Goal: Task Accomplishment & Management: Complete application form

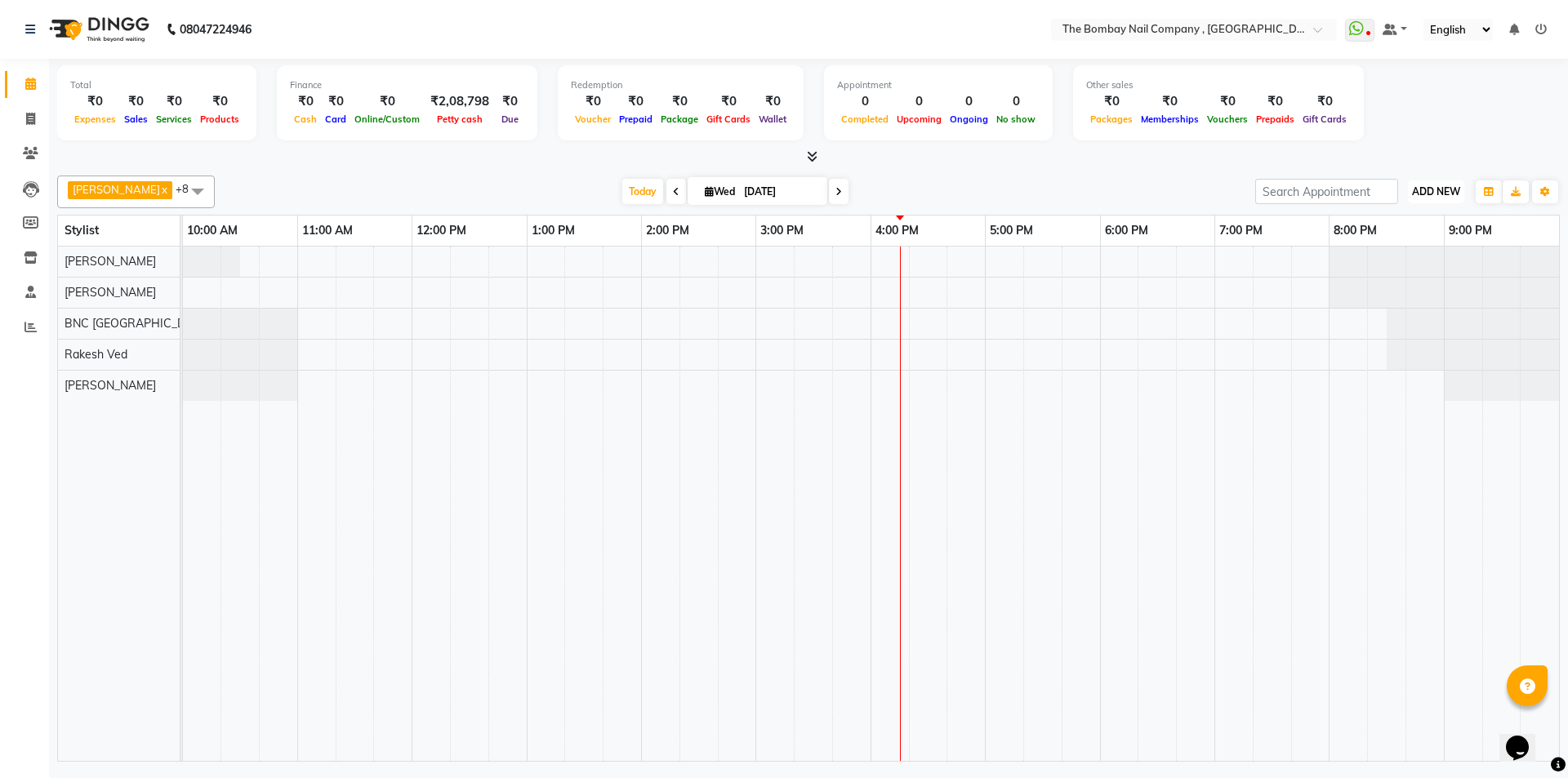
click at [1453, 186] on span "ADD NEW" at bounding box center [1436, 191] width 48 height 12
click at [1359, 237] on link "Add Invoice" at bounding box center [1398, 244] width 129 height 21
select select "service"
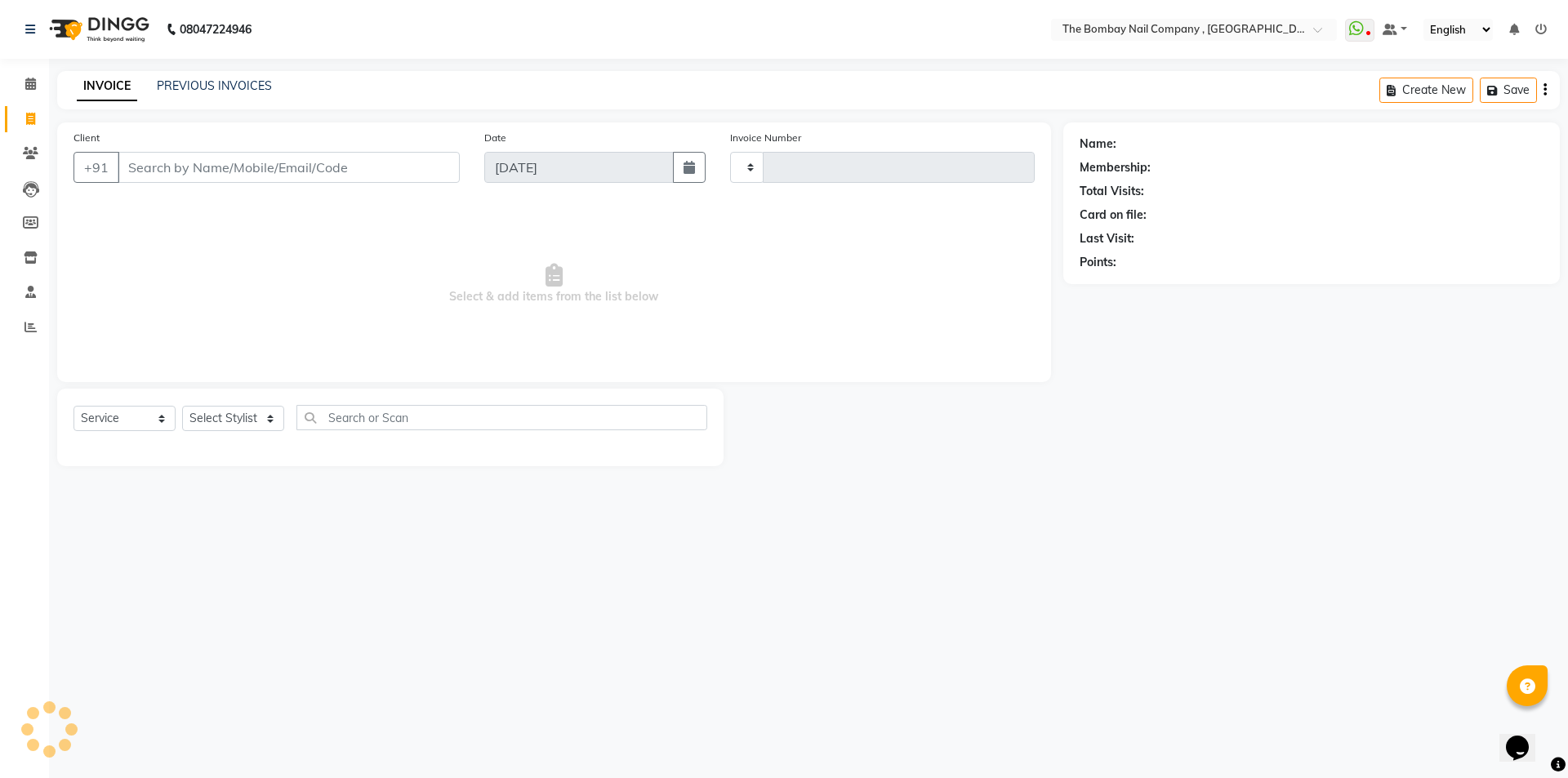
type input "0744"
select select "7684"
click at [227, 420] on select "Select Stylist BNC [GEOGRAPHIC_DATA] [PERSON_NAME] Krishna [PERSON_NAME] [PERSO…" at bounding box center [237, 418] width 112 height 26
select select "89334"
click at [182, 406] on select "Select Stylist BNC [GEOGRAPHIC_DATA] [PERSON_NAME] Krishna [PERSON_NAME] [PERSO…" at bounding box center [237, 418] width 112 height 26
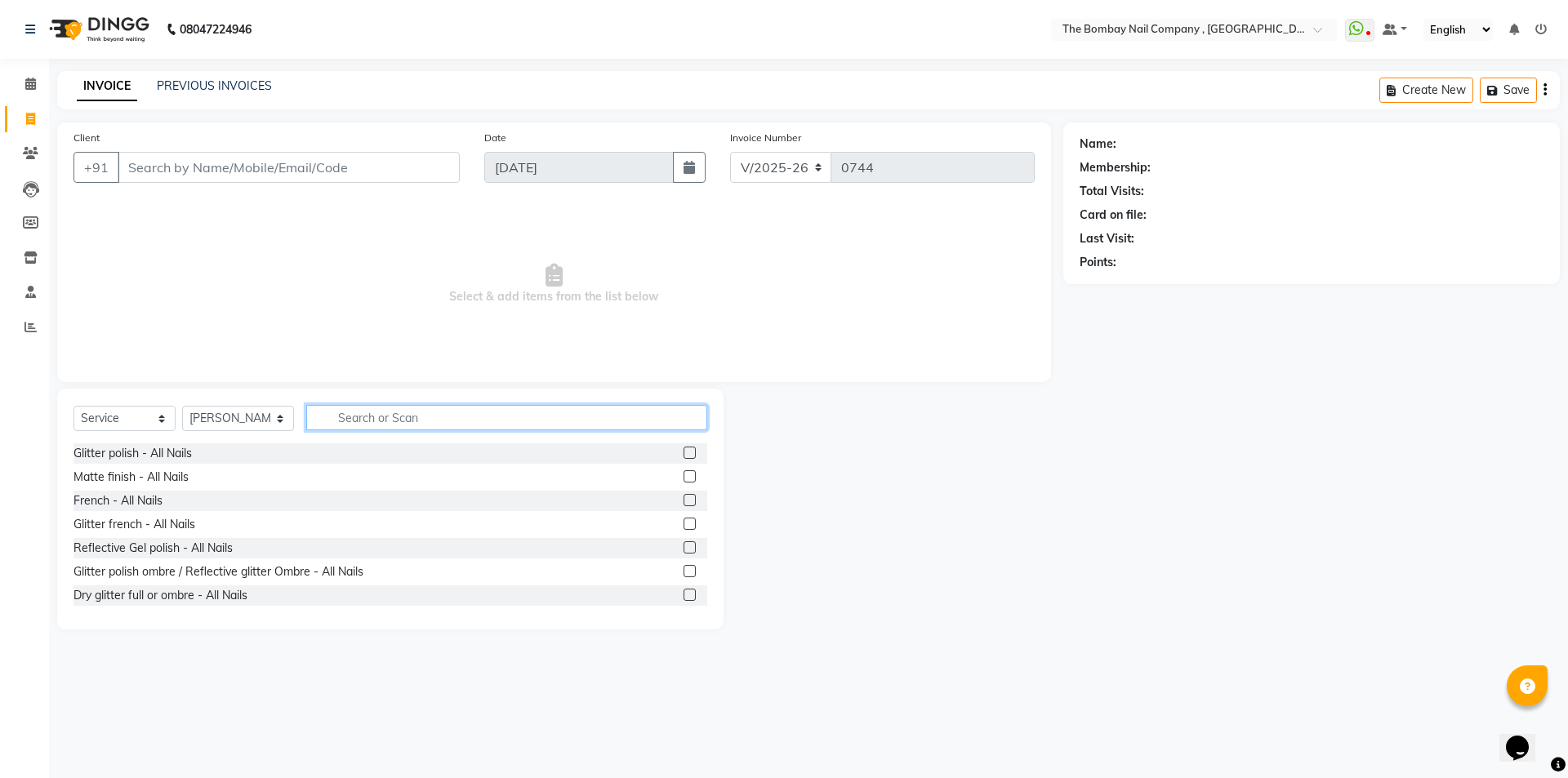
click at [351, 412] on input "text" at bounding box center [507, 418] width 402 height 26
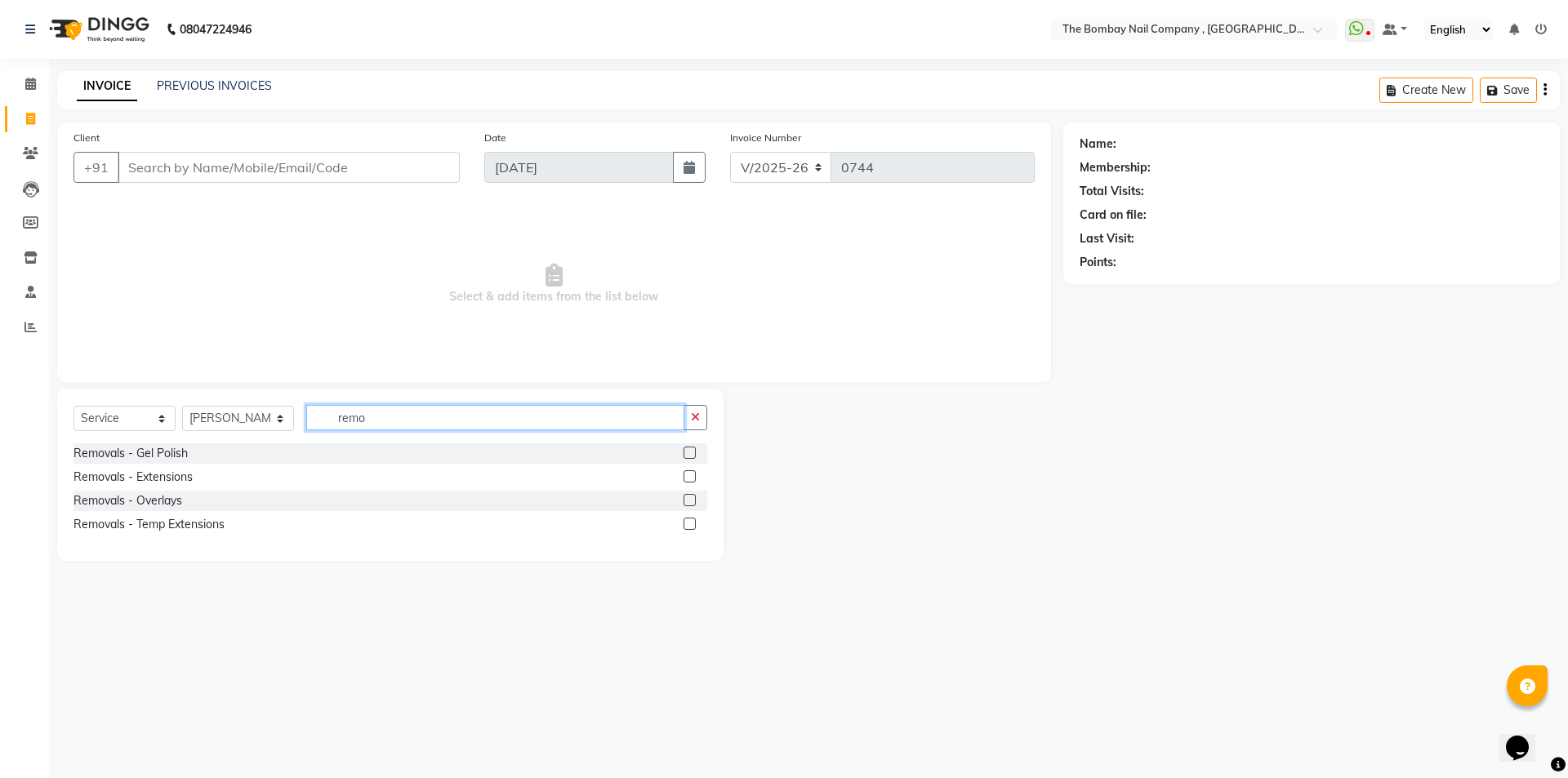
type input "remo"
click at [694, 453] on label at bounding box center [689, 452] width 12 height 12
click at [694, 453] on input "checkbox" at bounding box center [688, 453] width 11 height 11
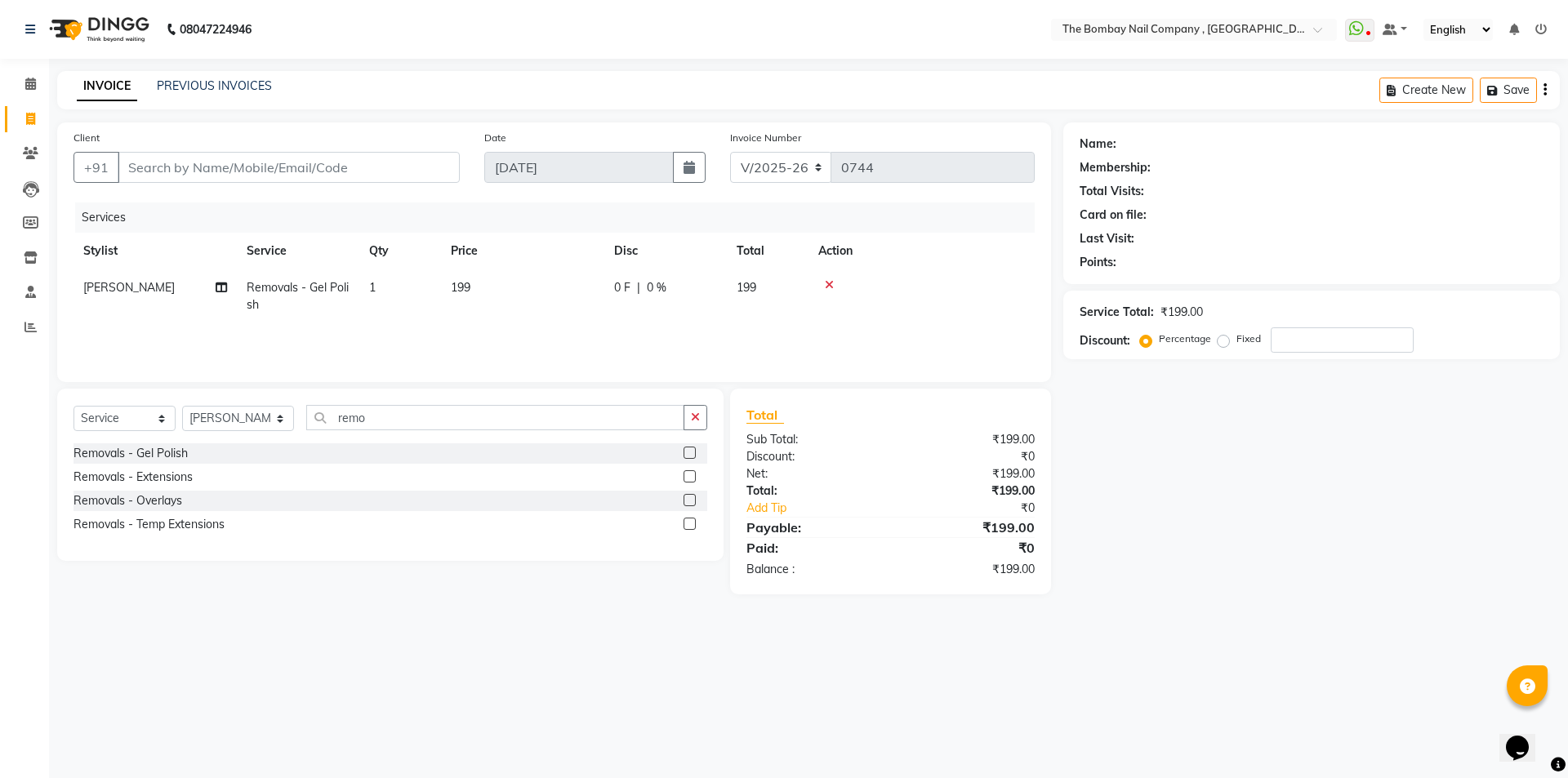
click at [689, 453] on label at bounding box center [689, 452] width 12 height 12
click at [689, 453] on input "checkbox" at bounding box center [688, 453] width 11 height 11
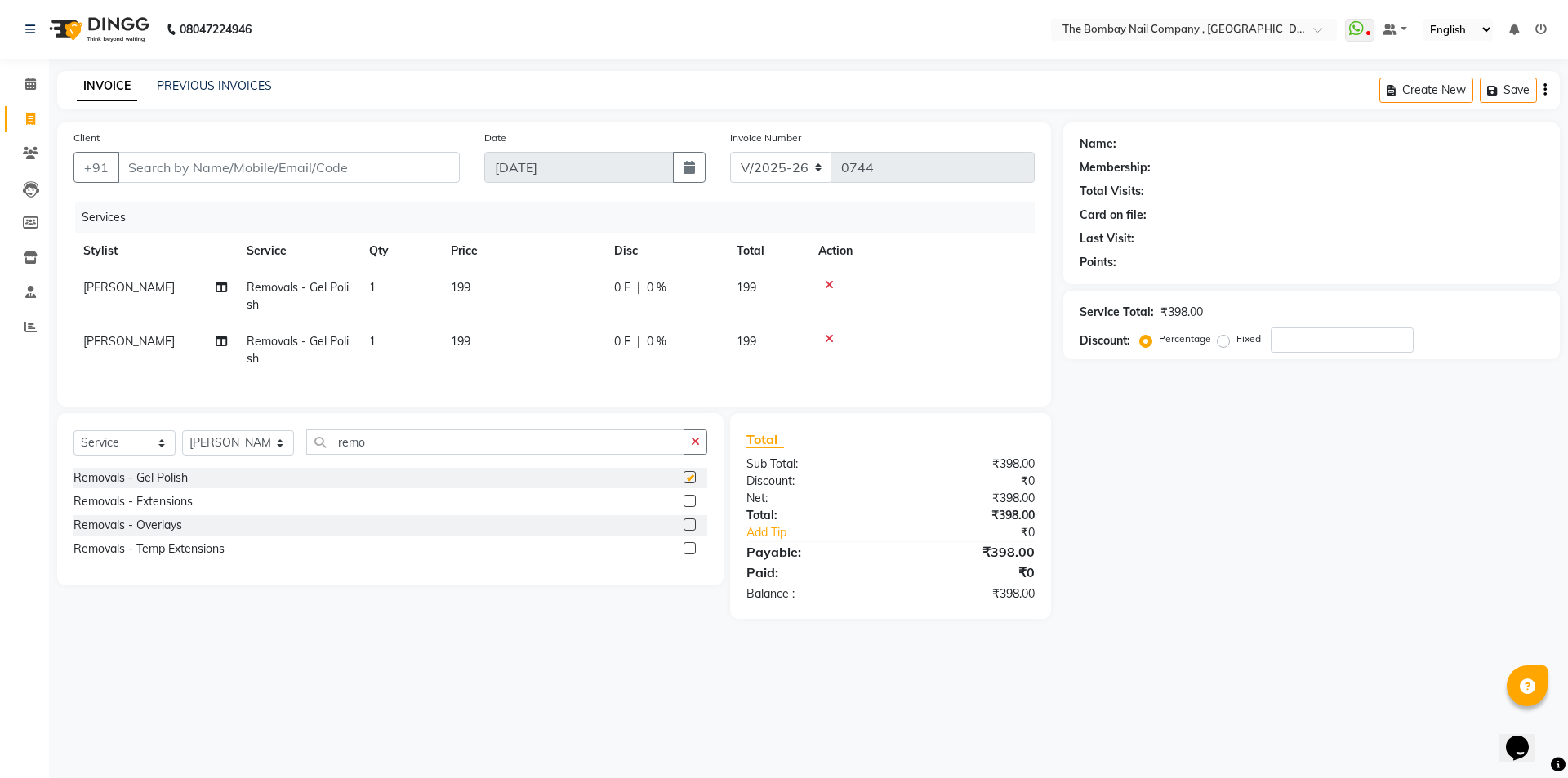
checkbox input "false"
click at [696, 447] on icon "button" at bounding box center [695, 442] width 9 height 12
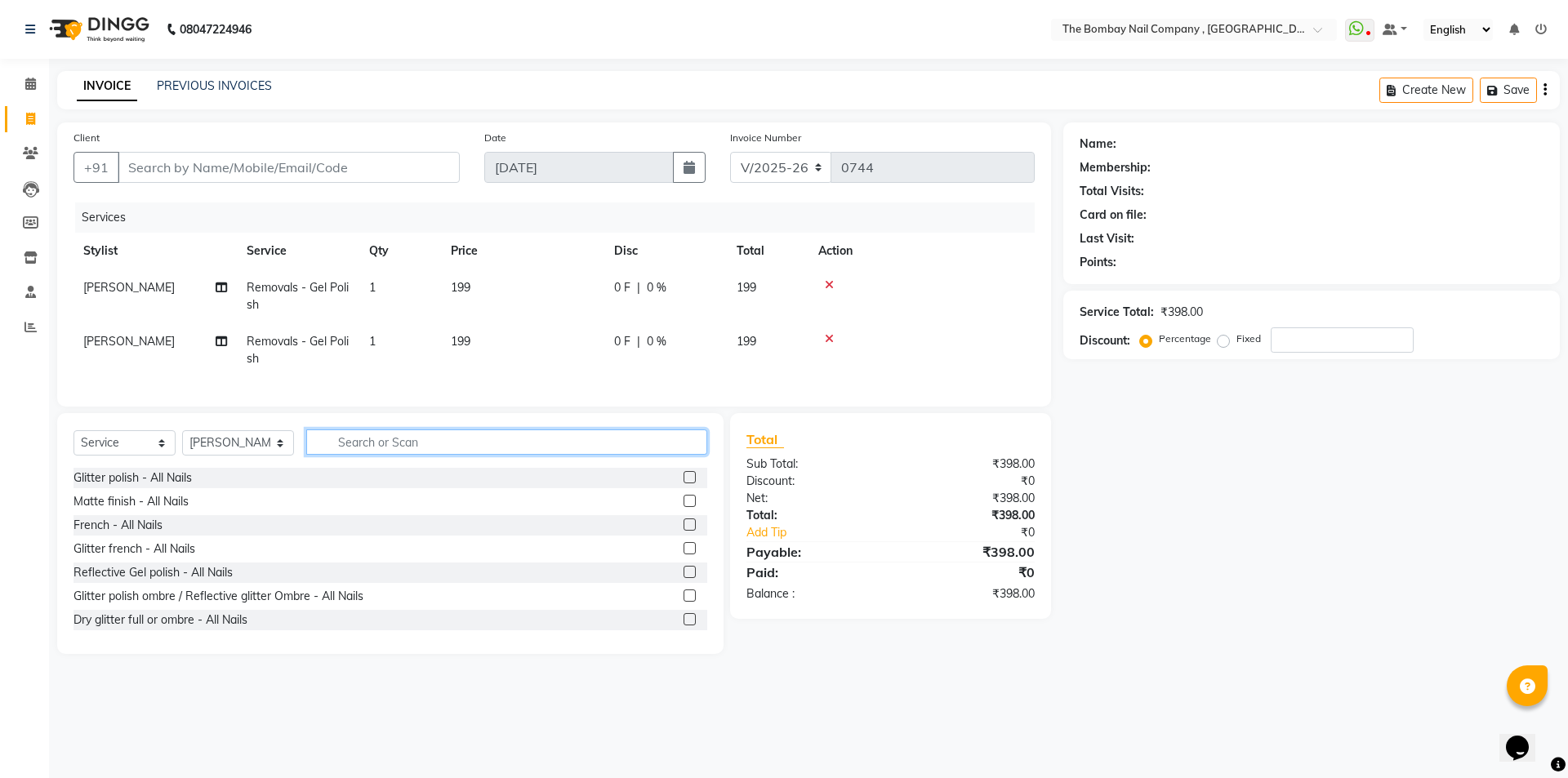
click at [424, 455] on input "text" at bounding box center [507, 442] width 402 height 26
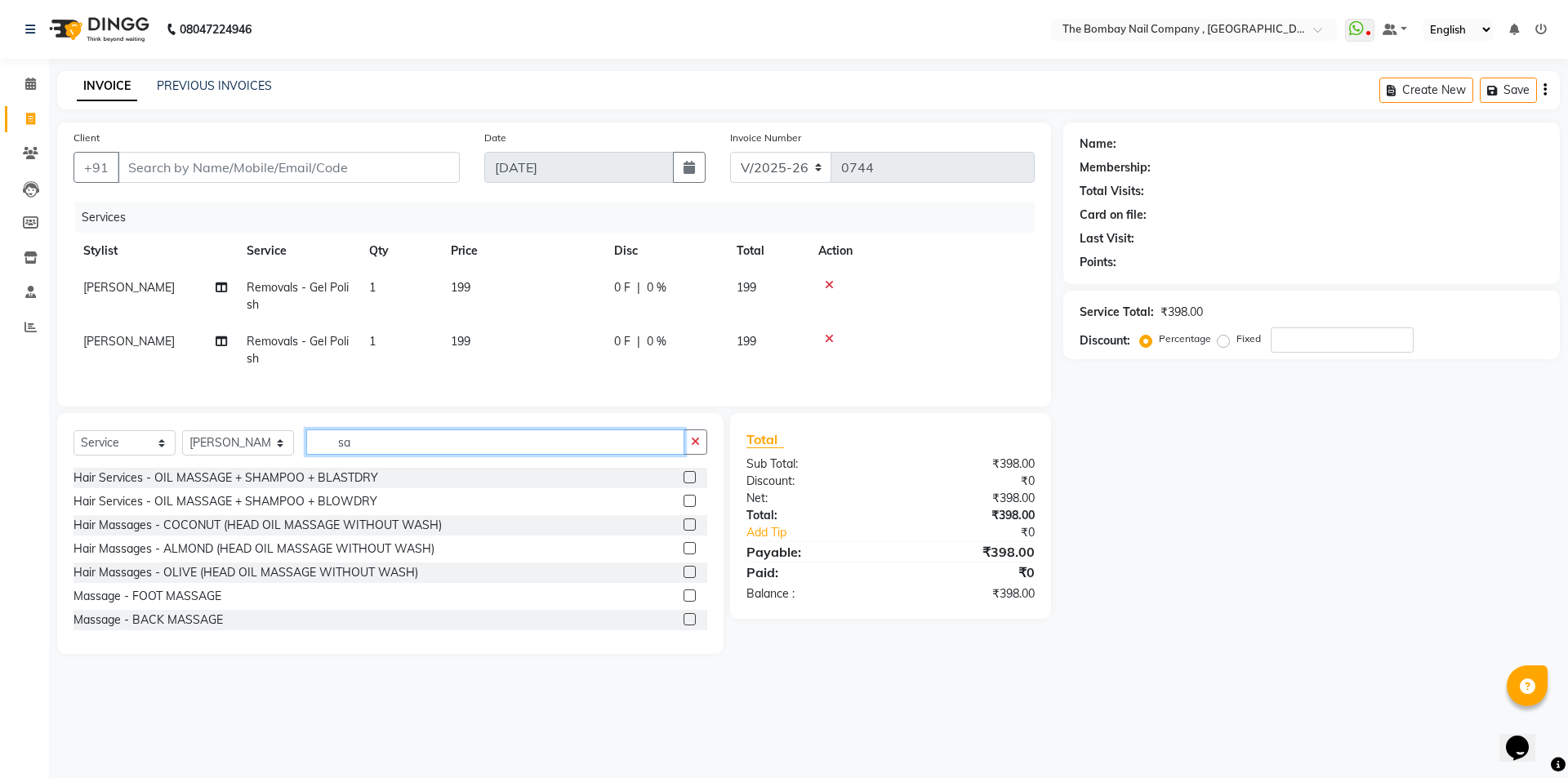
type input "s"
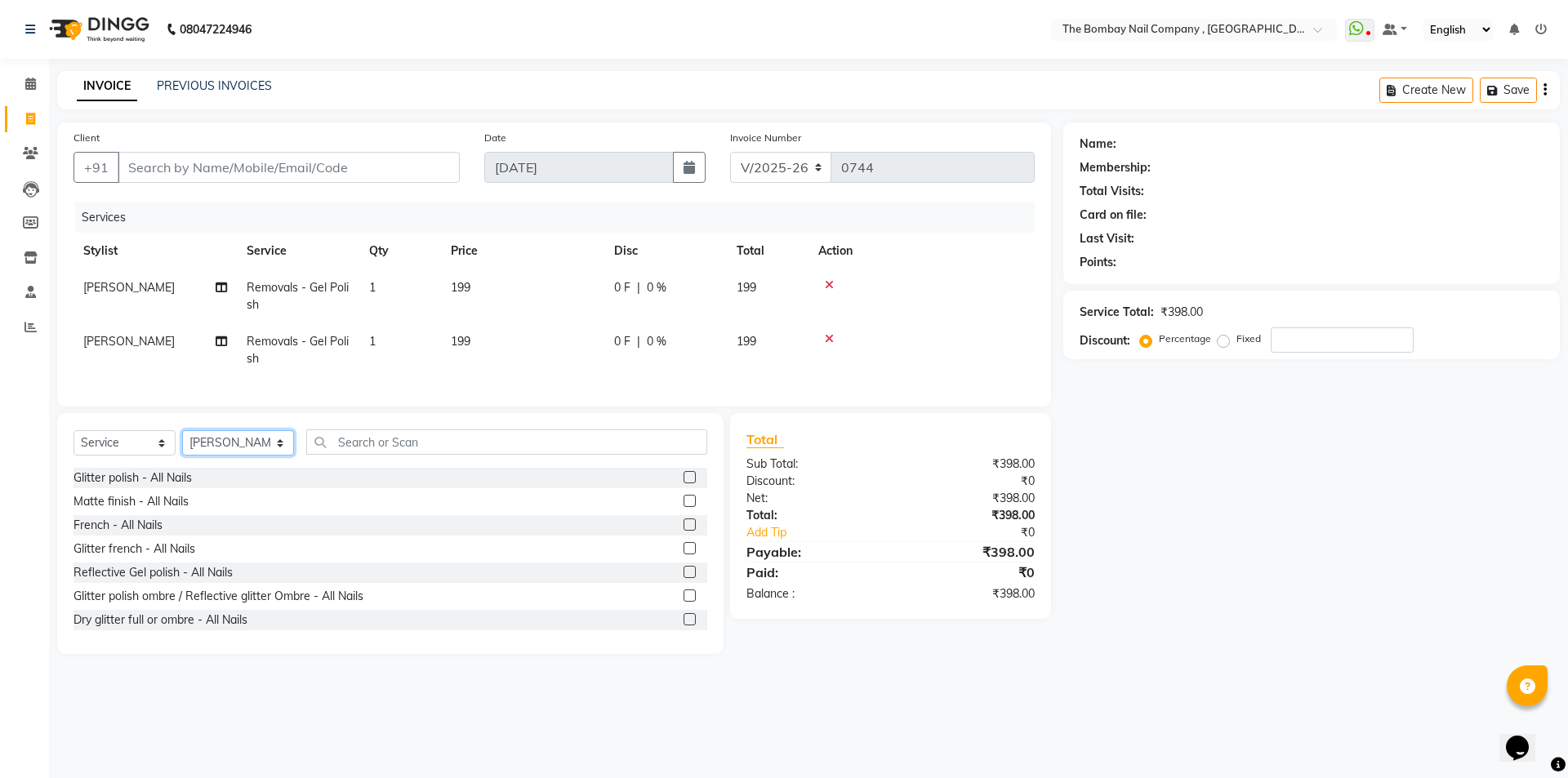
click at [235, 453] on select "Select Stylist BNC [GEOGRAPHIC_DATA] [PERSON_NAME] Krishna [PERSON_NAME] [PERSO…" at bounding box center [237, 442] width 112 height 26
select select "90049"
click at [182, 442] on select "Select Stylist BNC [GEOGRAPHIC_DATA] [PERSON_NAME] Krishna [PERSON_NAME] [PERSO…" at bounding box center [237, 442] width 112 height 26
click at [355, 453] on input "text" at bounding box center [507, 442] width 402 height 26
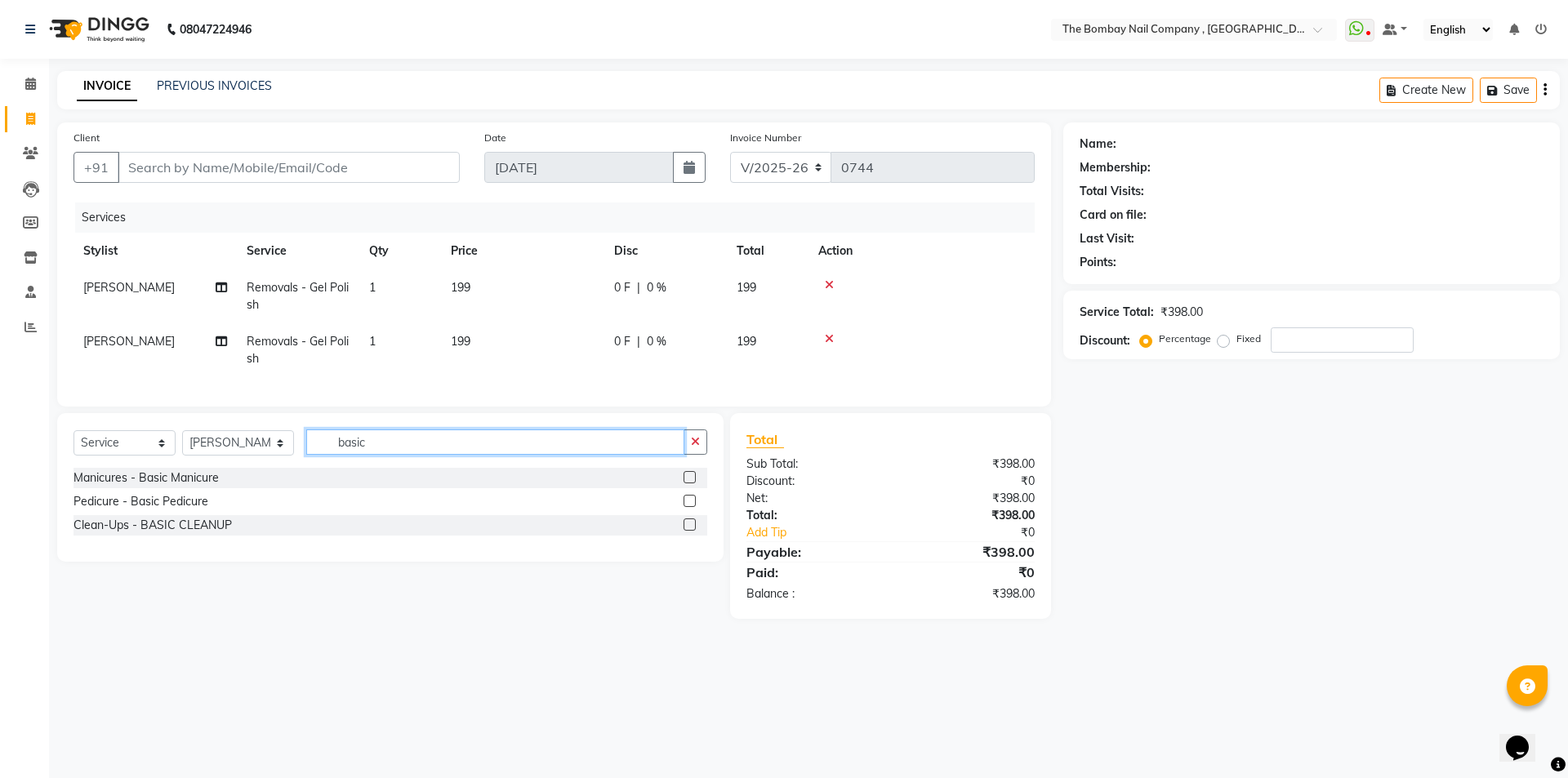
type input "basic"
click at [694, 484] on label at bounding box center [689, 477] width 12 height 12
click at [694, 484] on input "checkbox" at bounding box center [688, 478] width 11 height 11
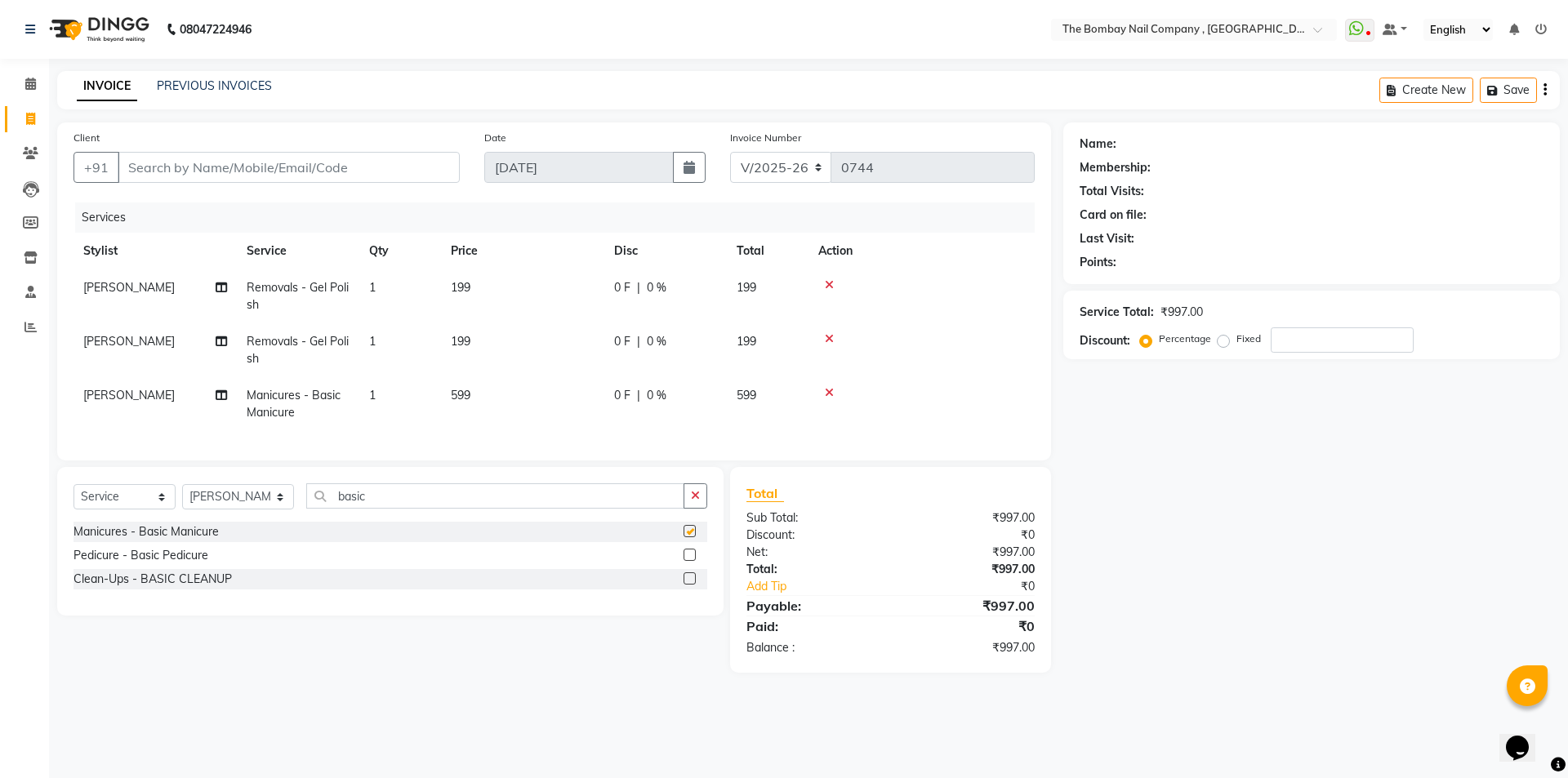
checkbox input "false"
click at [690, 561] on label at bounding box center [689, 555] width 12 height 12
click at [690, 561] on input "checkbox" at bounding box center [688, 555] width 11 height 11
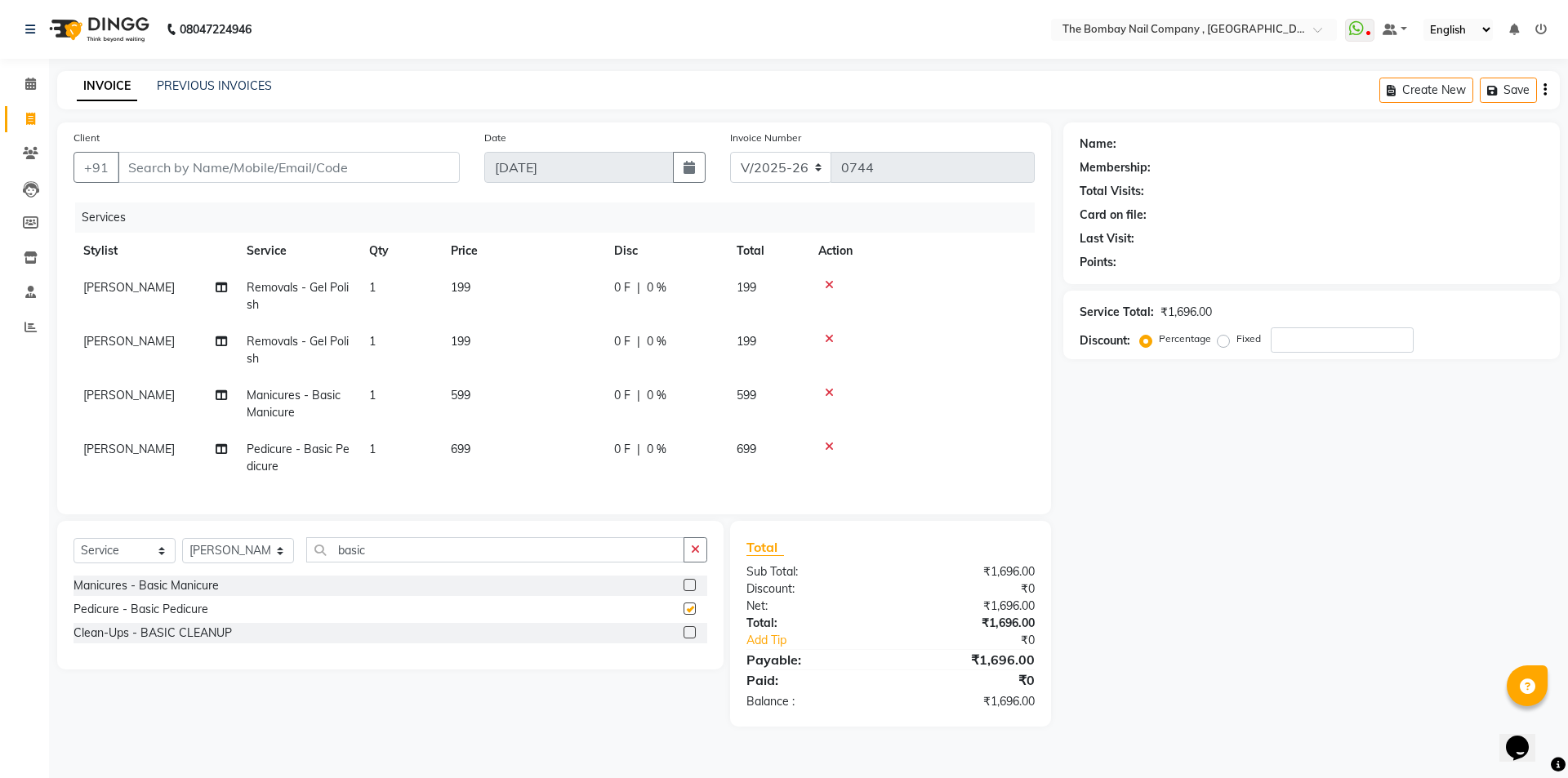
checkbox input "false"
